Goal: Task Accomplishment & Management: Use online tool/utility

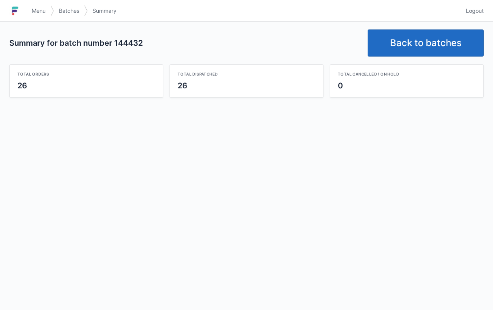
click at [436, 29] on link "Back to batches" at bounding box center [426, 42] width 116 height 27
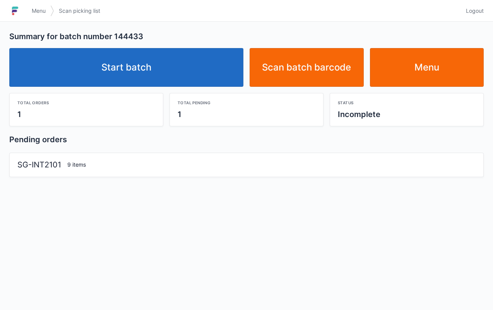
click at [137, 64] on link "Start batch" at bounding box center [126, 67] width 234 height 39
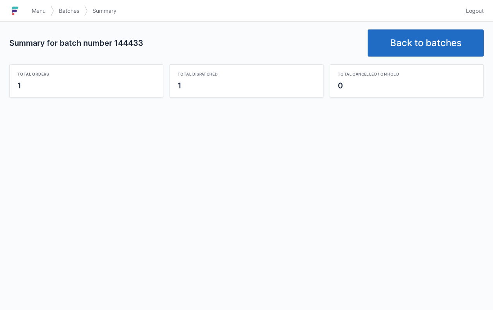
click at [433, 47] on link "Back to batches" at bounding box center [426, 42] width 116 height 27
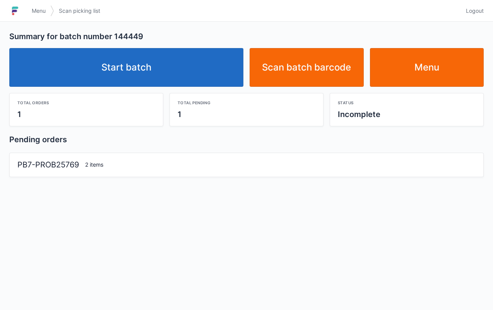
click at [124, 53] on link "Start batch" at bounding box center [126, 67] width 234 height 39
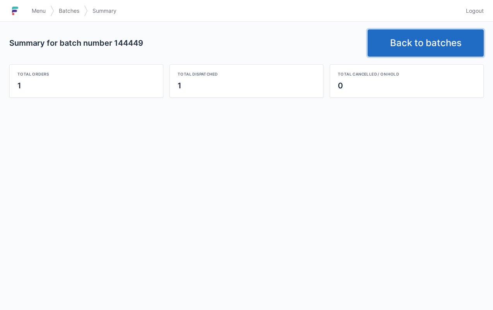
click at [462, 50] on link "Back to batches" at bounding box center [426, 42] width 116 height 27
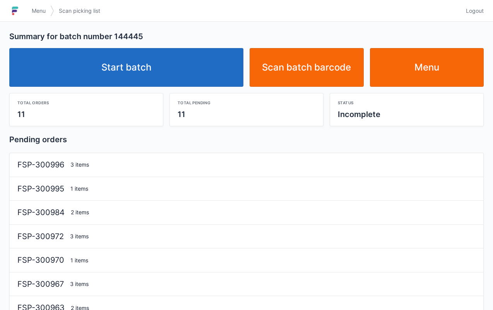
click at [168, 72] on link "Start batch" at bounding box center [126, 67] width 234 height 39
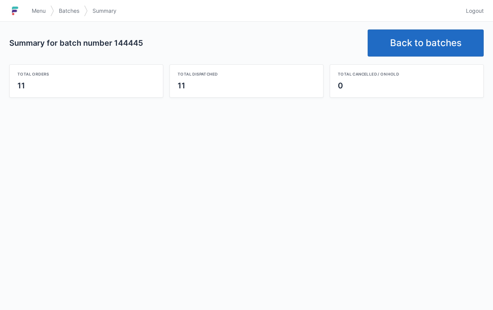
click at [426, 38] on link "Back to batches" at bounding box center [426, 42] width 116 height 27
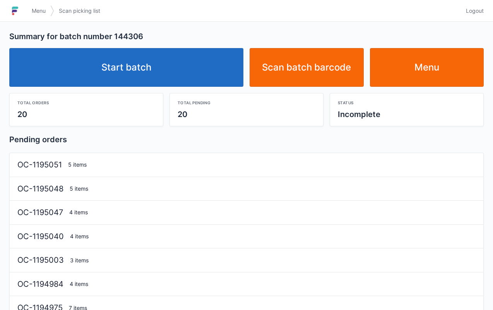
click at [136, 72] on link "Start batch" at bounding box center [126, 67] width 234 height 39
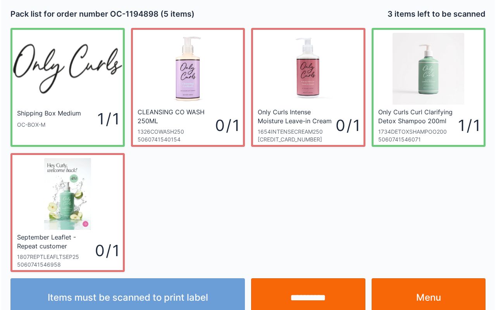
scroll to position [14, 0]
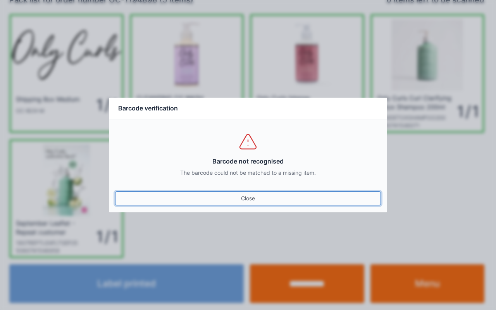
click at [115, 191] on link "Close" at bounding box center [248, 198] width 266 height 14
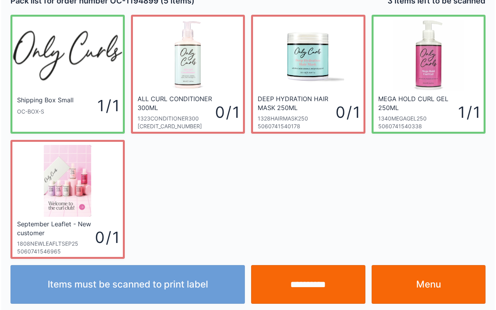
scroll to position [14, 0]
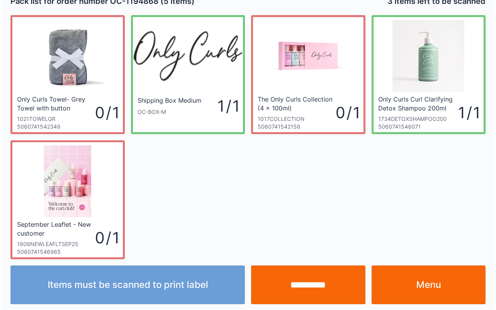
scroll to position [14, 0]
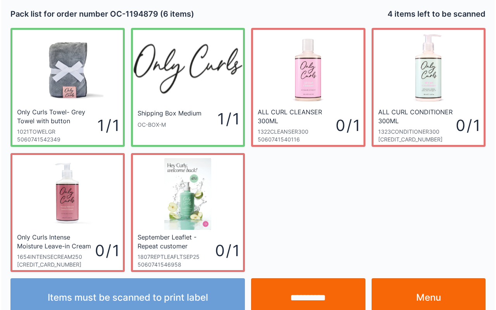
scroll to position [14, 0]
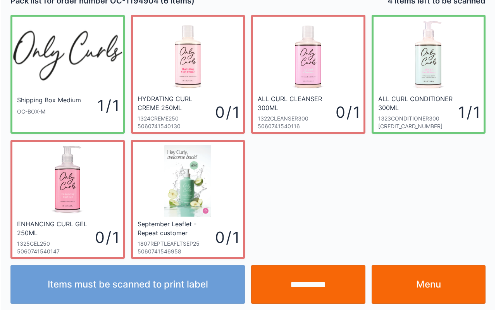
scroll to position [14, 0]
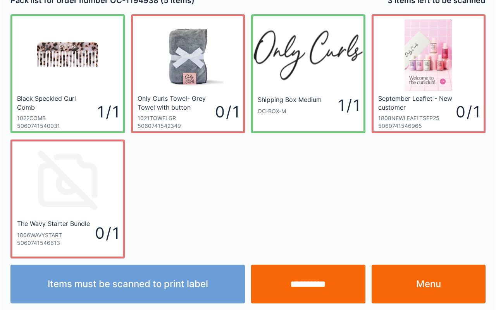
scroll to position [14, 0]
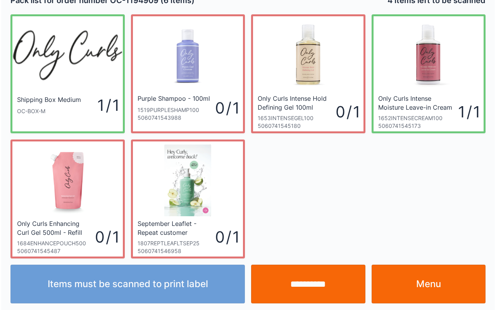
scroll to position [14, 0]
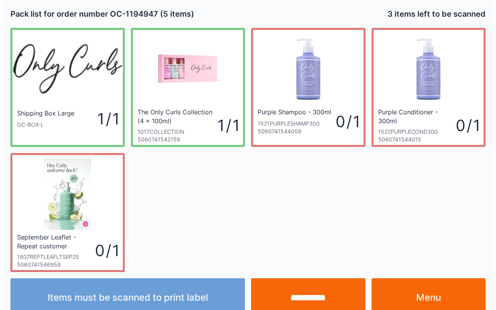
scroll to position [14, 0]
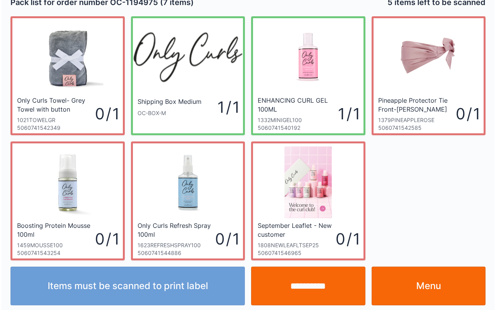
scroll to position [14, 0]
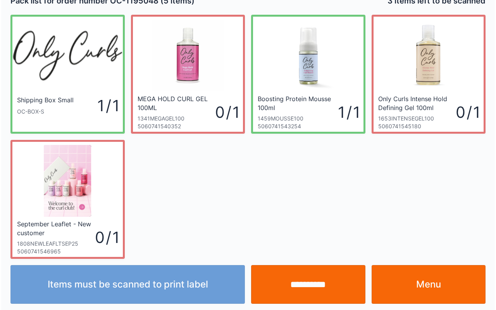
scroll to position [14, 0]
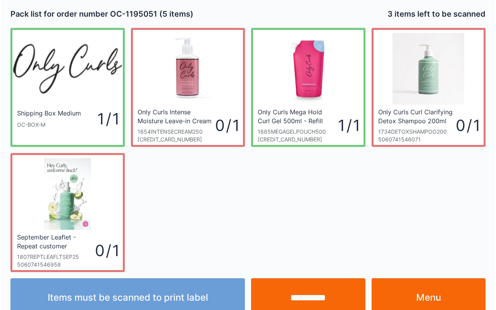
scroll to position [14, 0]
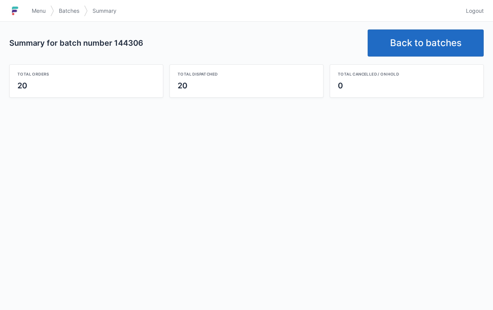
click at [420, 41] on link "Back to batches" at bounding box center [426, 42] width 116 height 27
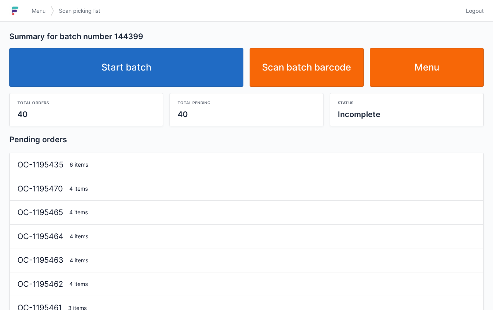
click at [128, 73] on link "Start batch" at bounding box center [126, 67] width 234 height 39
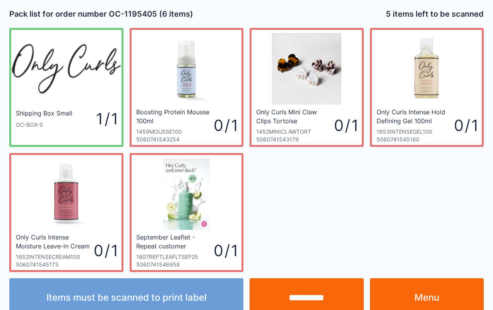
click at [294, 288] on input "**********" at bounding box center [307, 297] width 114 height 39
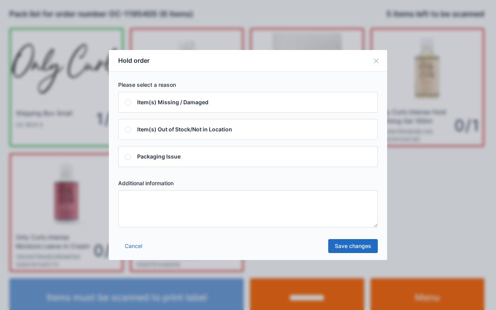
click at [331, 205] on textarea at bounding box center [248, 208] width 260 height 37
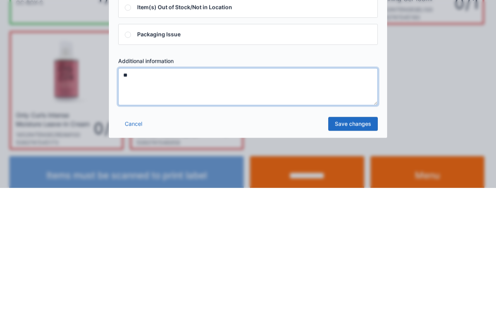
type textarea "**"
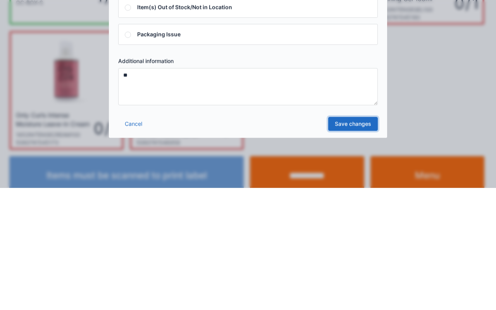
click at [356, 246] on link "Save changes" at bounding box center [353, 246] width 50 height 14
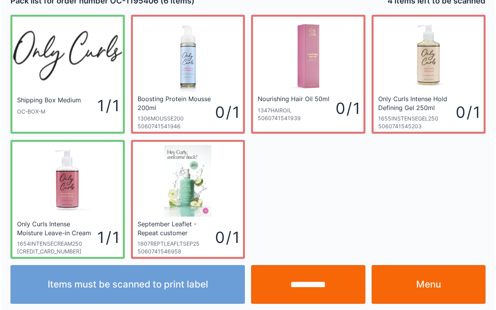
scroll to position [14, 0]
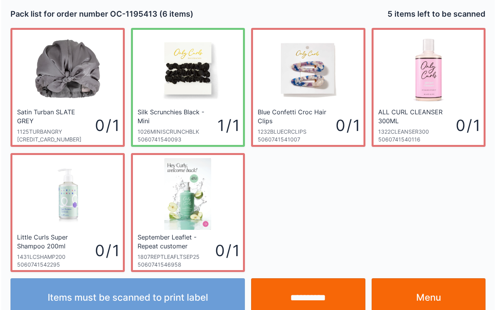
scroll to position [14, 0]
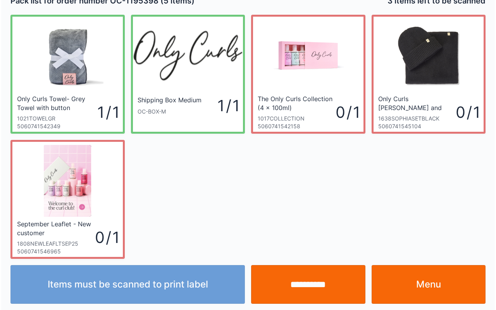
scroll to position [14, 0]
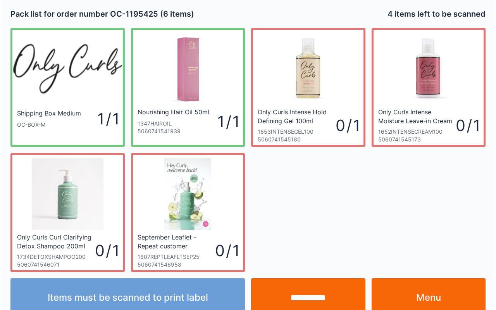
scroll to position [14, 0]
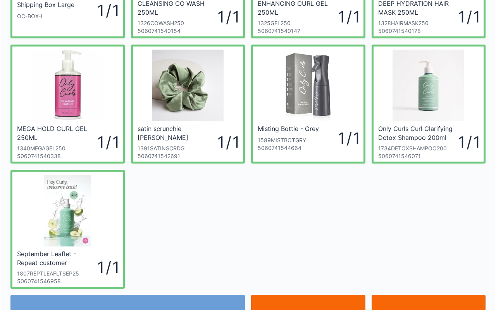
scroll to position [124, 0]
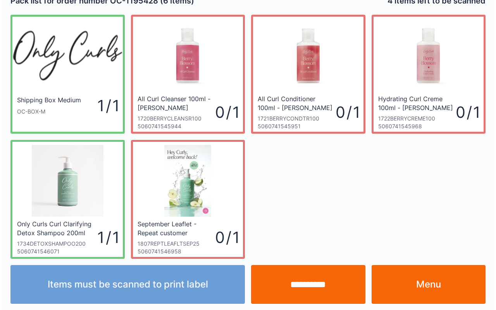
scroll to position [14, 0]
